Goal: Navigation & Orientation: Find specific page/section

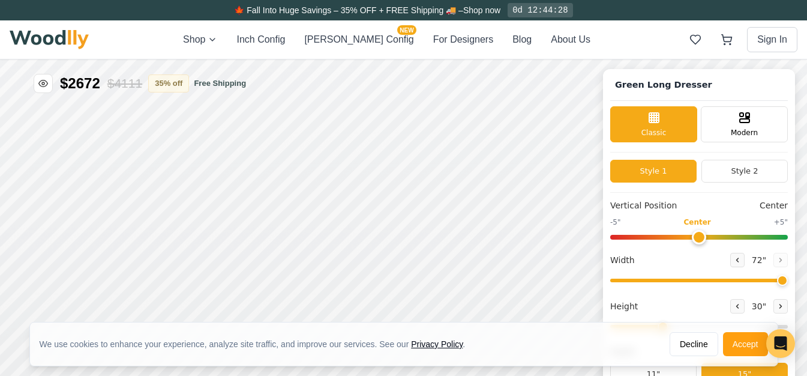
type input "72"
type input "3"
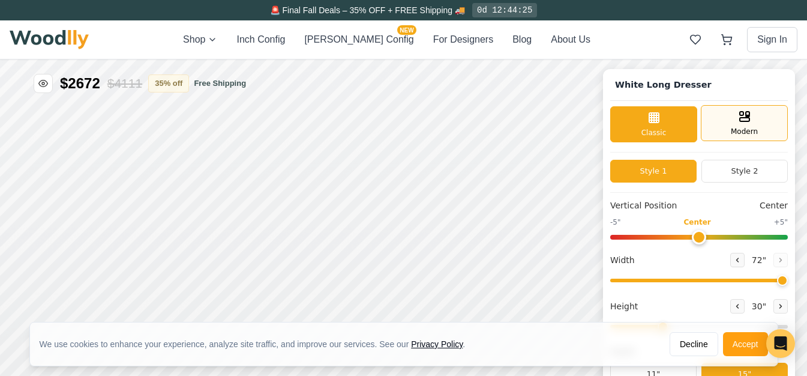
click at [743, 121] on icon at bounding box center [744, 116] width 14 height 14
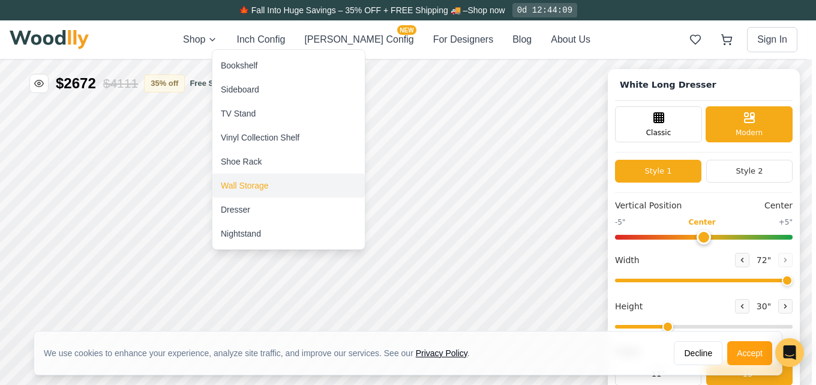
click at [247, 181] on div "Wall Storage" at bounding box center [245, 185] width 48 height 12
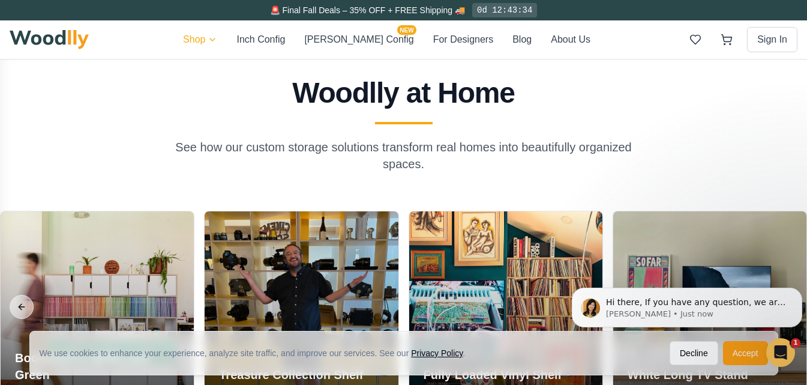
click at [231, 43] on html "We use cookies to enhance your experience, analyze site traffic, and improve ou…" at bounding box center [403, 125] width 807 height 1931
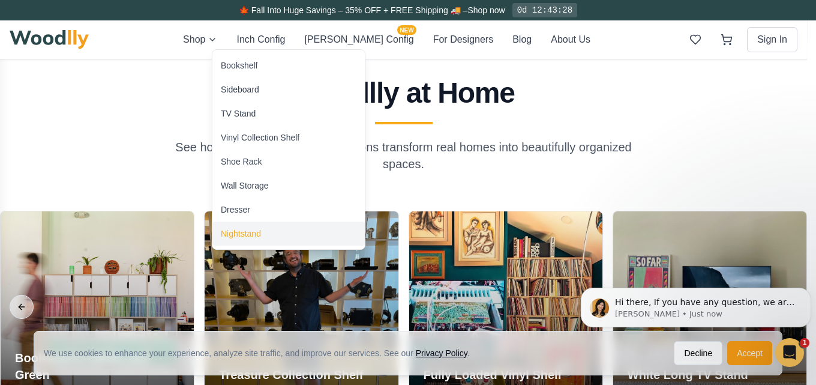
click at [239, 235] on div "Nightstand" at bounding box center [241, 233] width 40 height 12
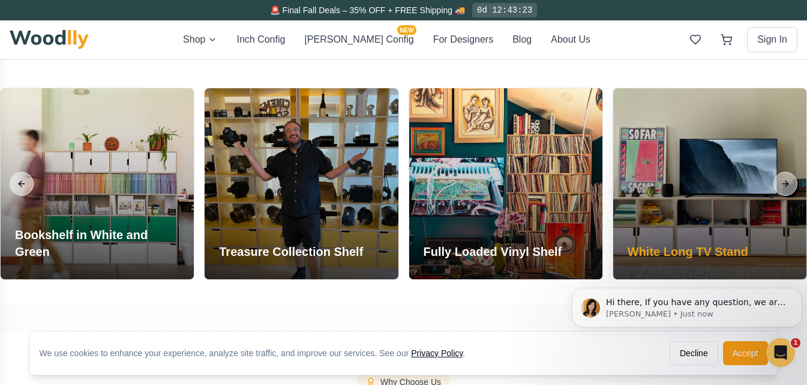
scroll to position [720, 0]
